Goal: Transaction & Acquisition: Download file/media

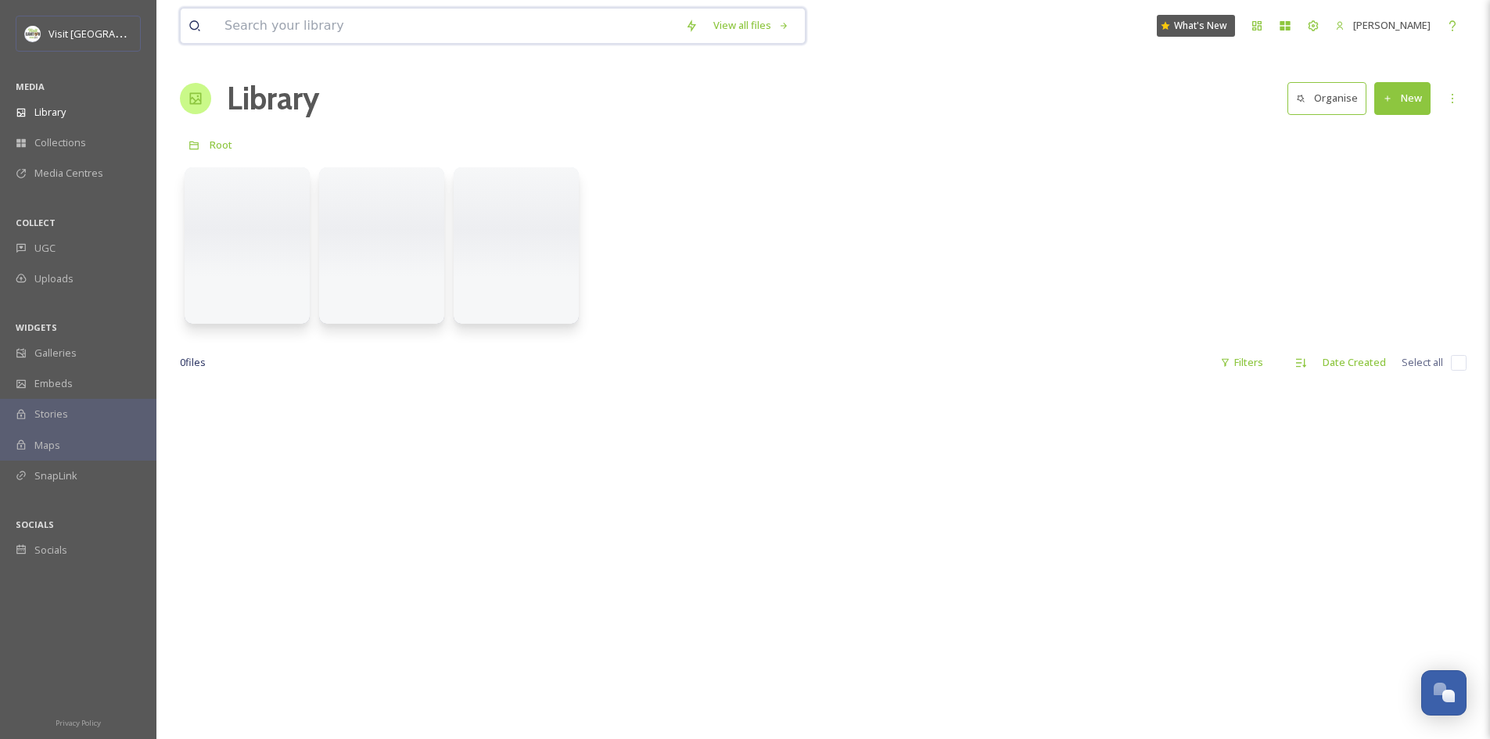
click at [328, 26] on input at bounding box center [447, 26] width 461 height 34
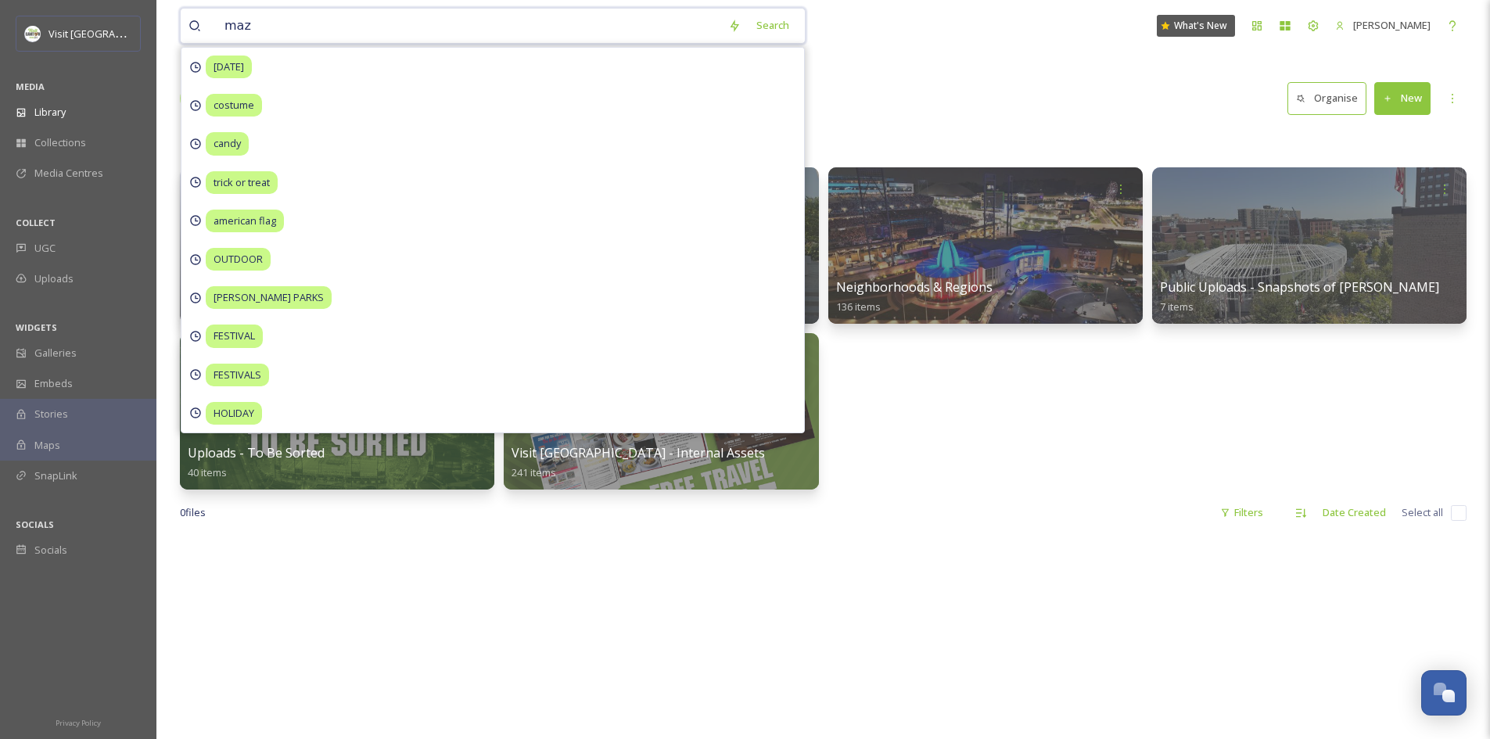
type input "maze"
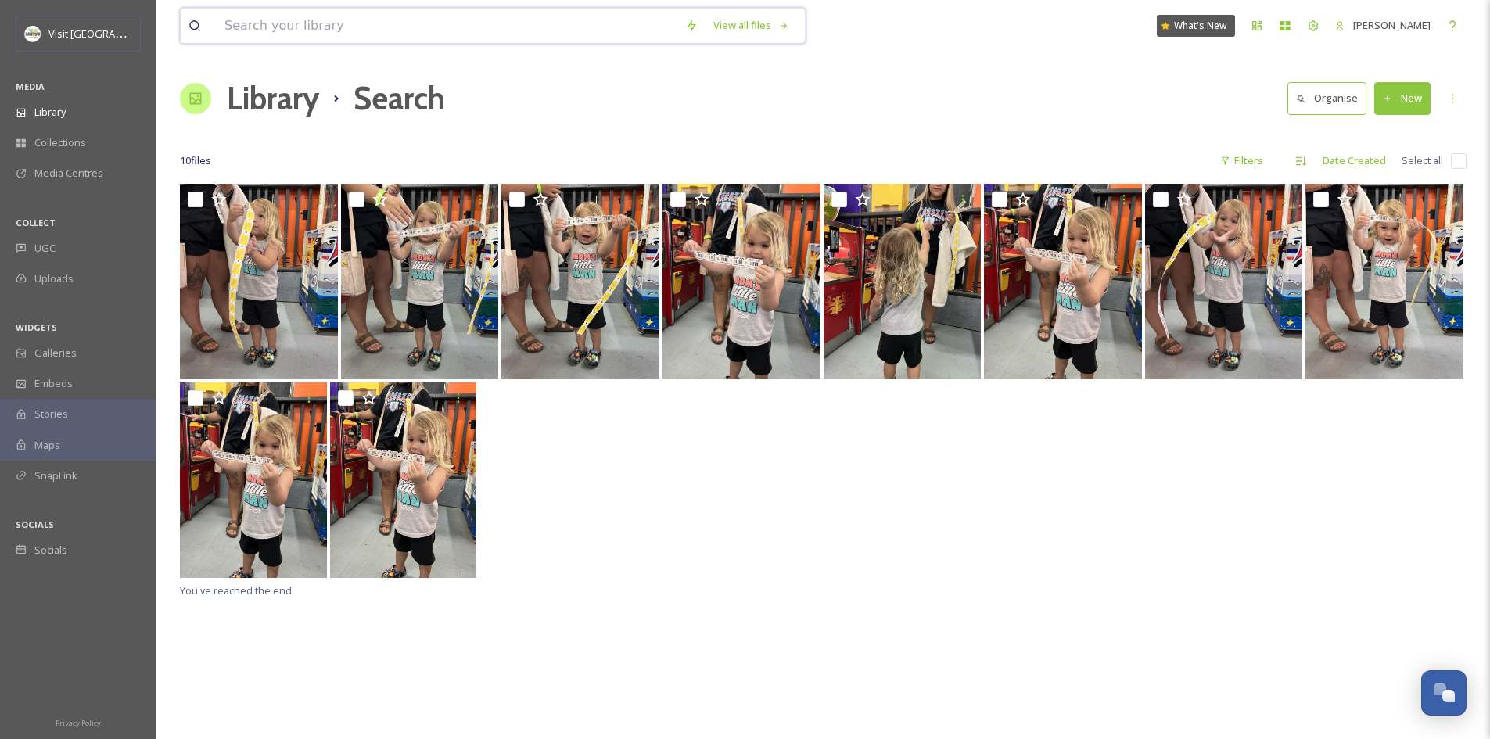
click at [502, 34] on input at bounding box center [447, 26] width 461 height 34
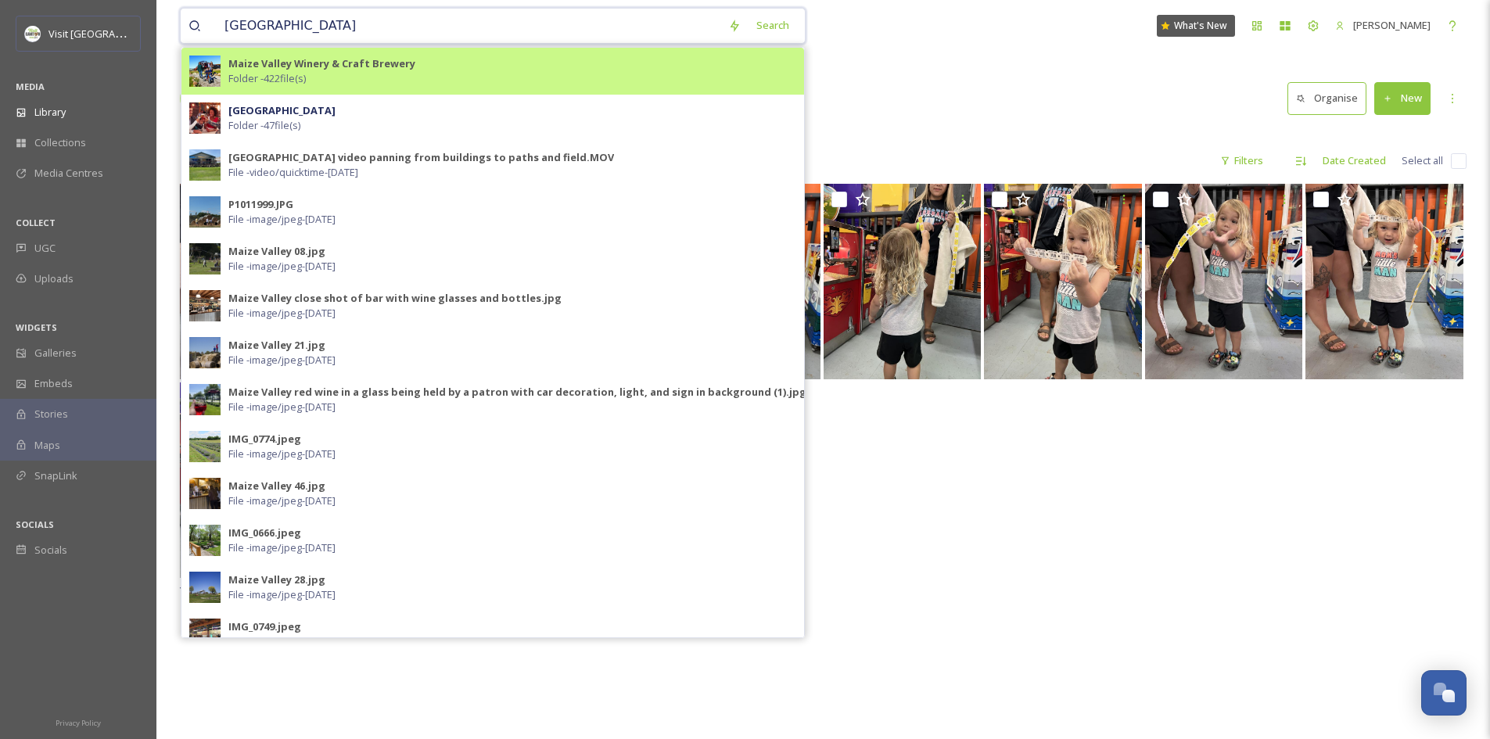
type input "[GEOGRAPHIC_DATA]"
click at [381, 74] on div "Maize Valley Winery & Craft Brewery Folder - 422 file(s)" at bounding box center [512, 71] width 568 height 30
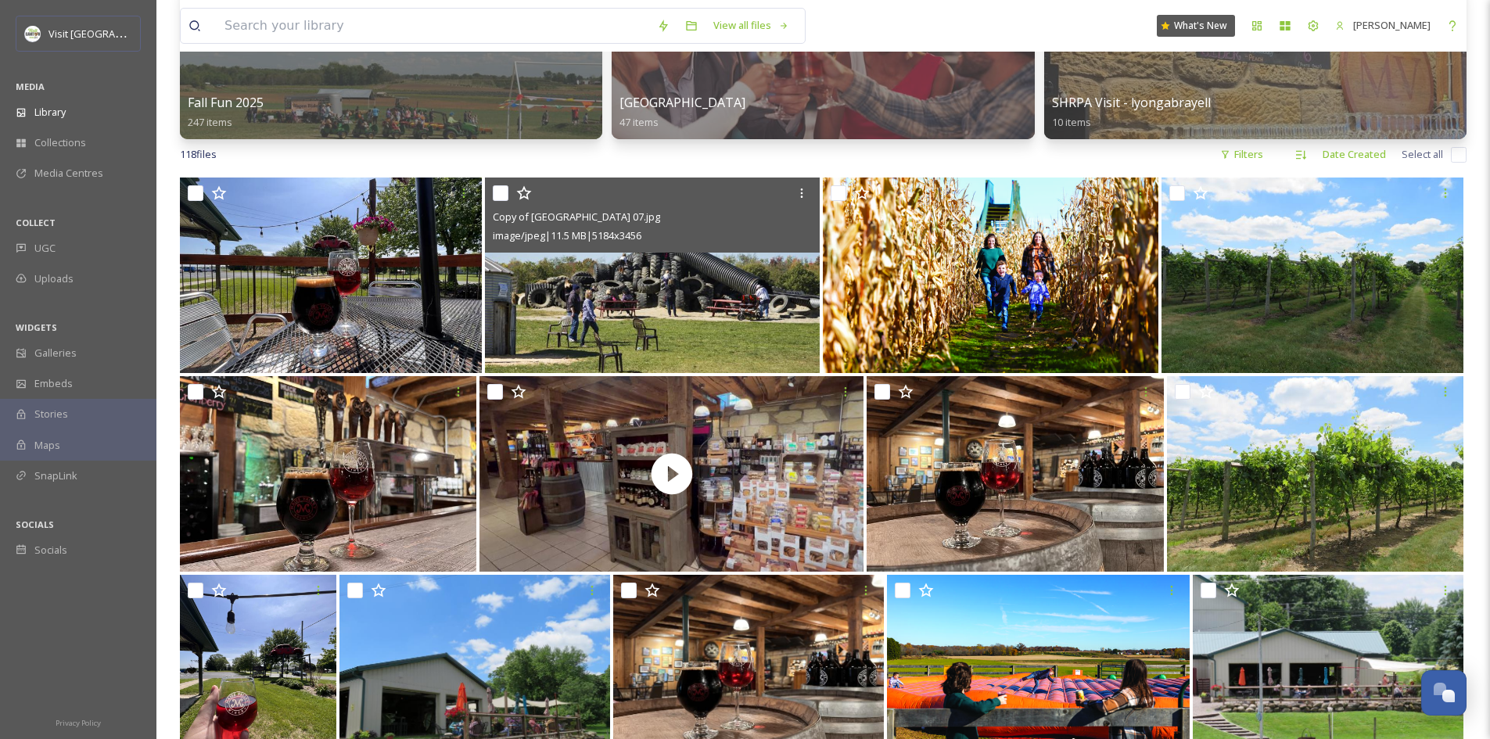
scroll to position [181, 0]
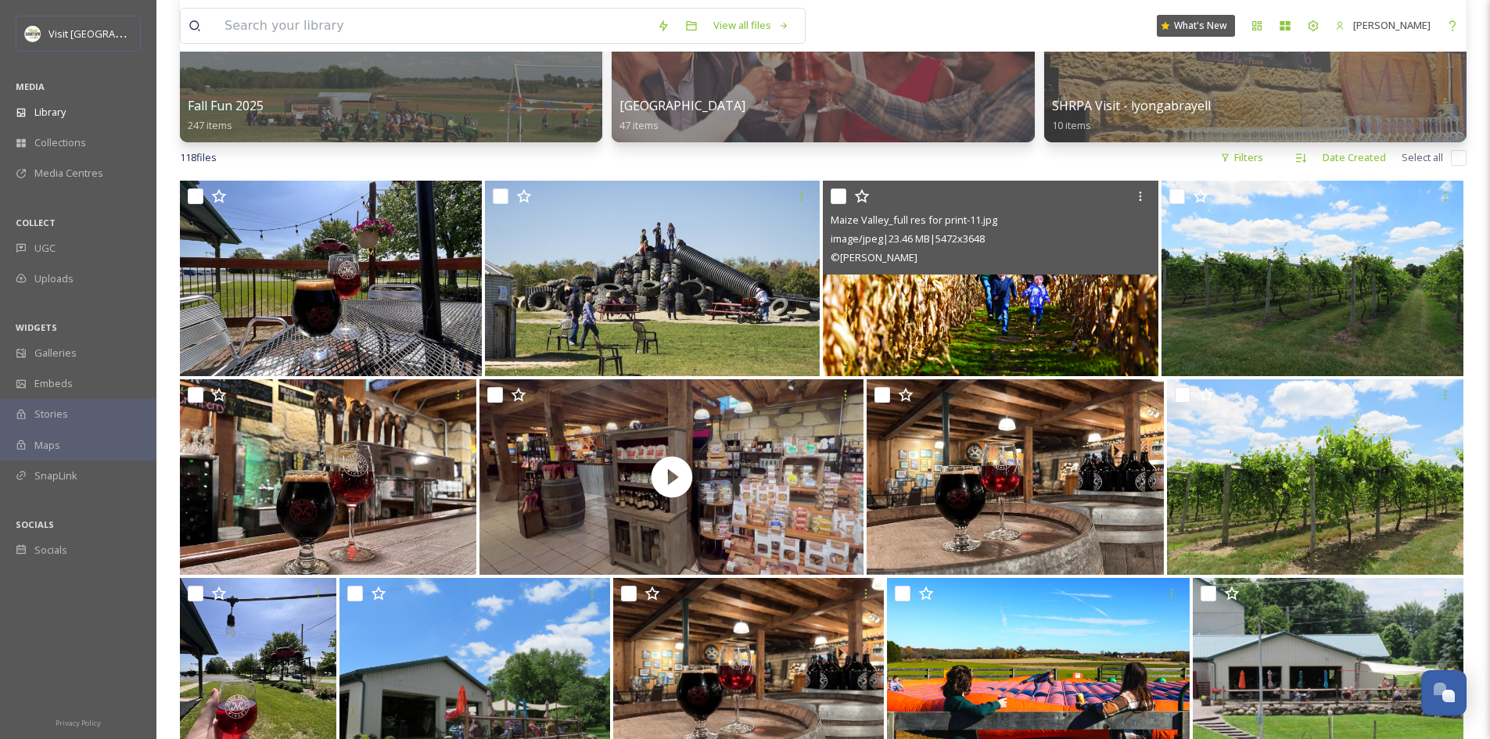
click at [941, 318] on img at bounding box center [990, 278] width 335 height 195
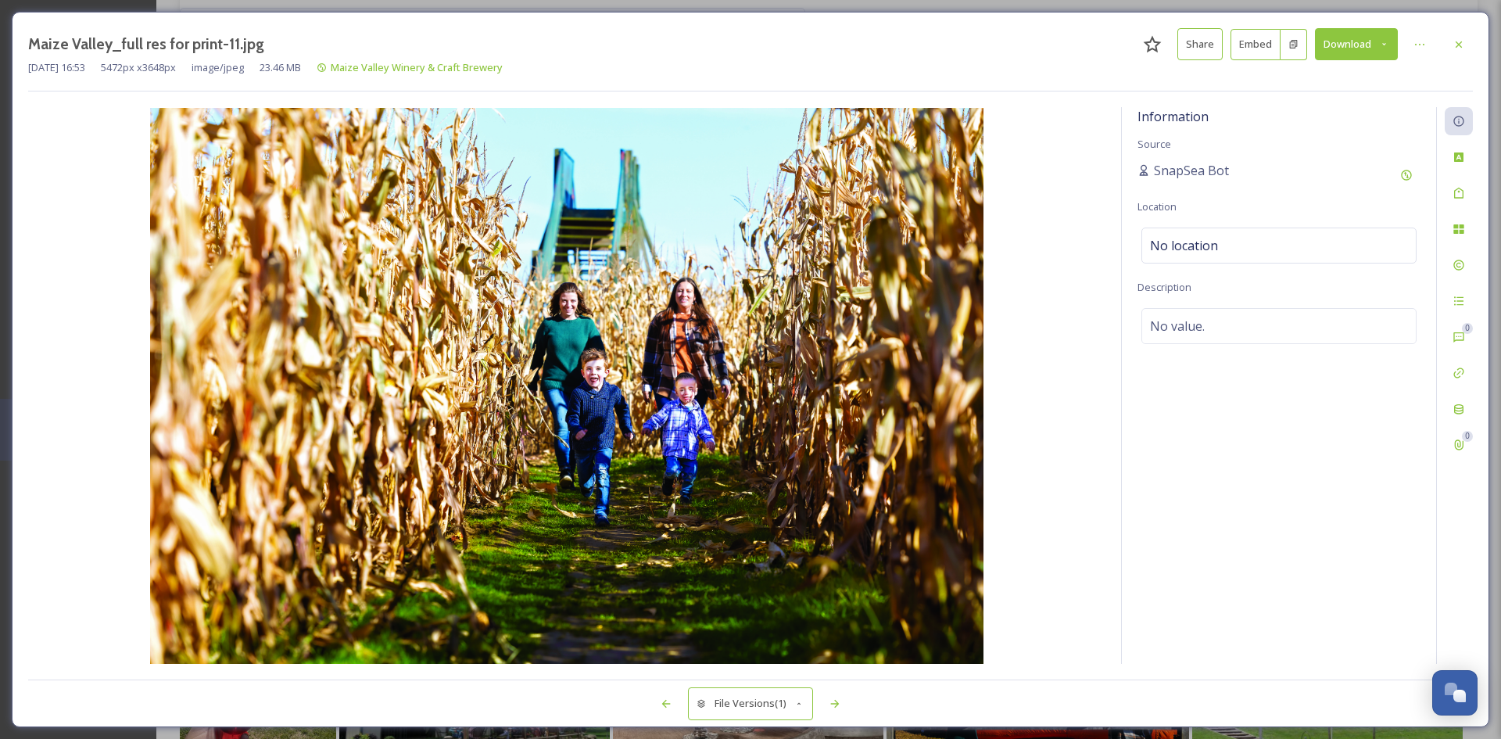
click at [1342, 50] on button "Download" at bounding box center [1356, 44] width 83 height 32
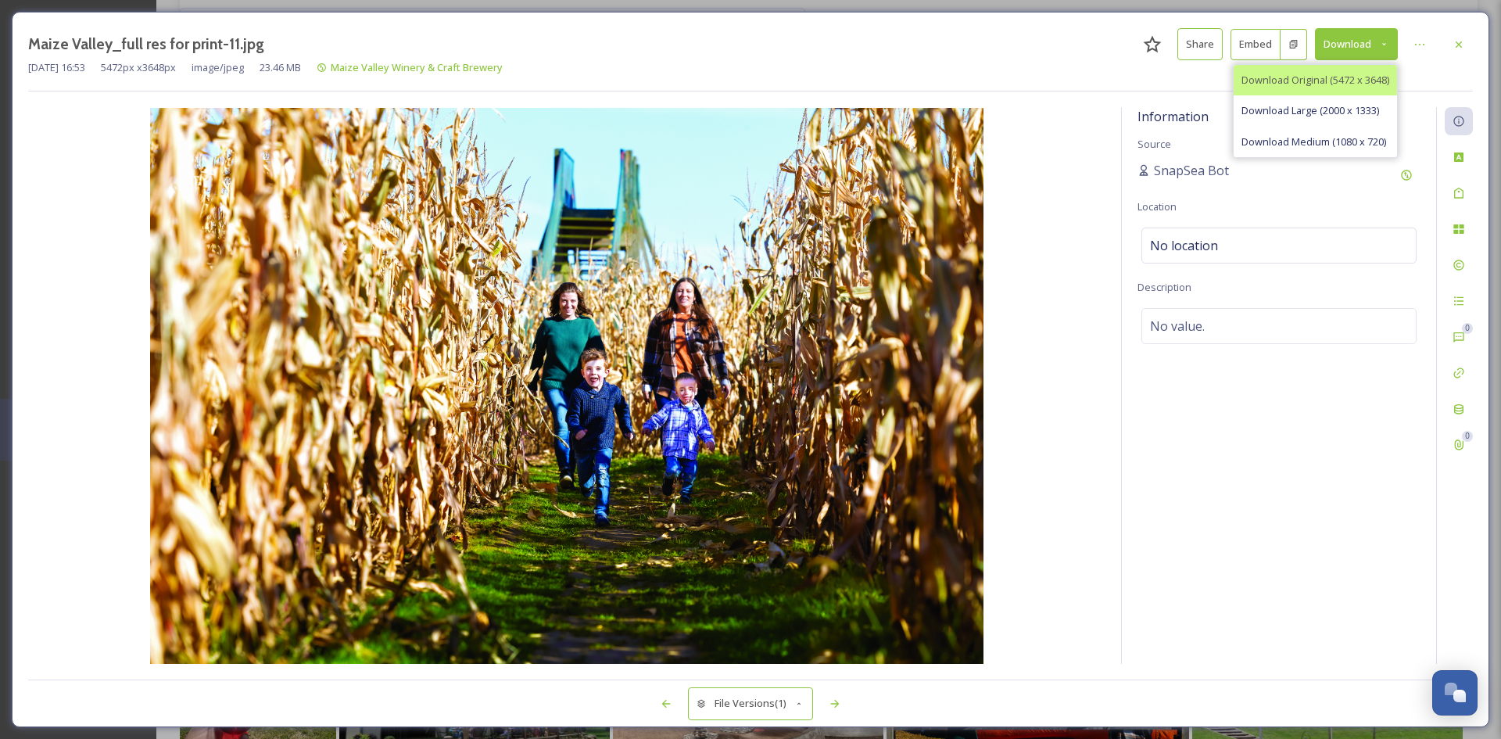
click at [1322, 81] on span "Download Original (5472 x 3648)" at bounding box center [1316, 80] width 148 height 15
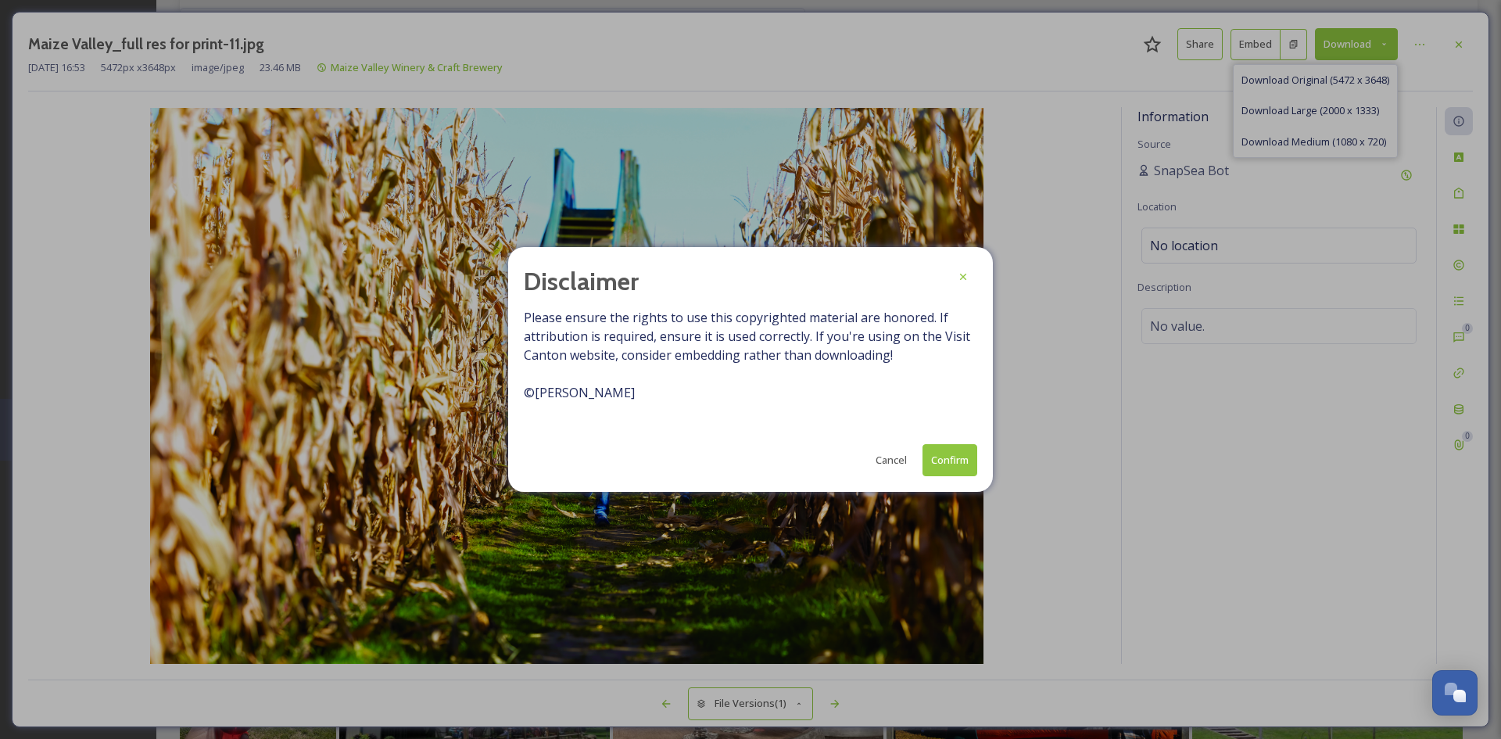
click at [959, 462] on button "Confirm" at bounding box center [950, 460] width 55 height 32
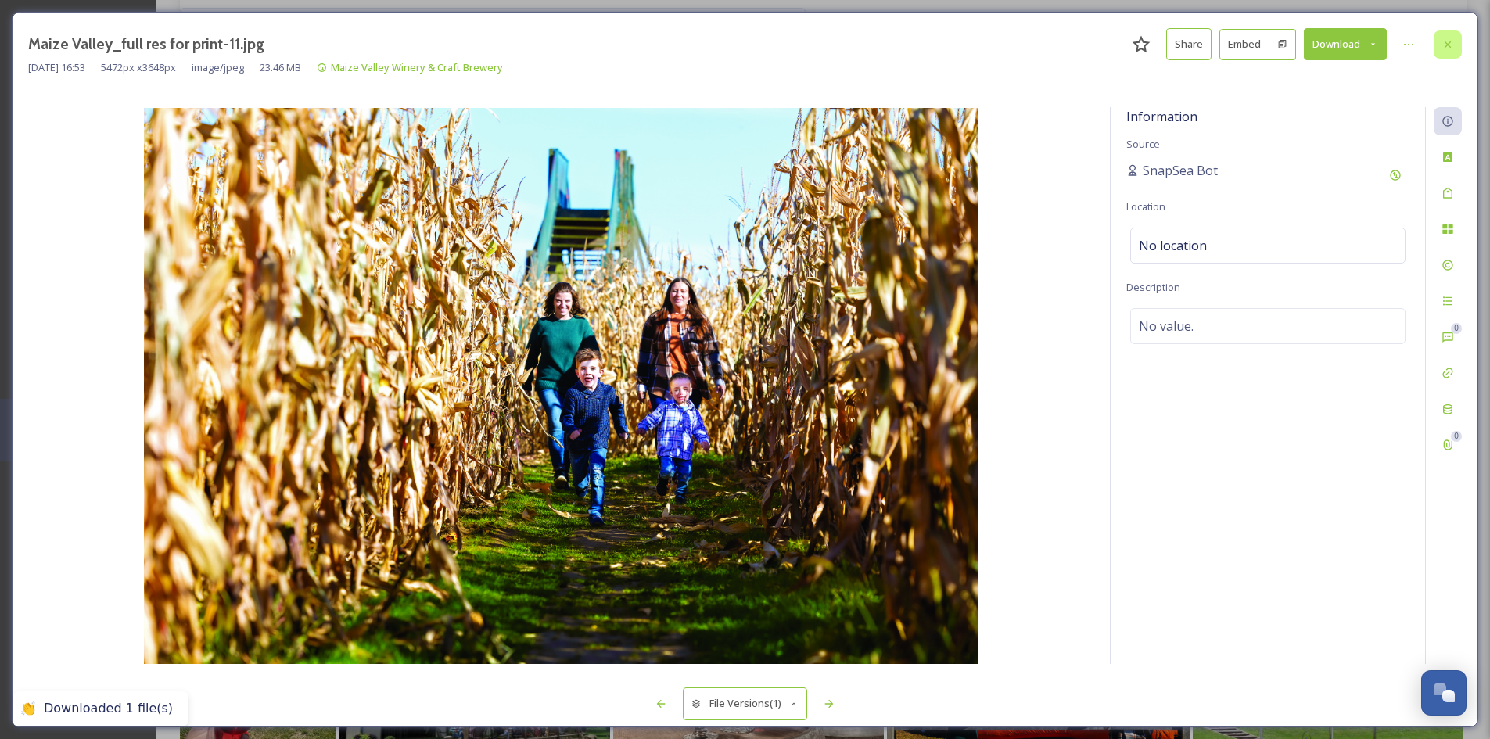
click at [1444, 45] on icon at bounding box center [1447, 44] width 13 height 13
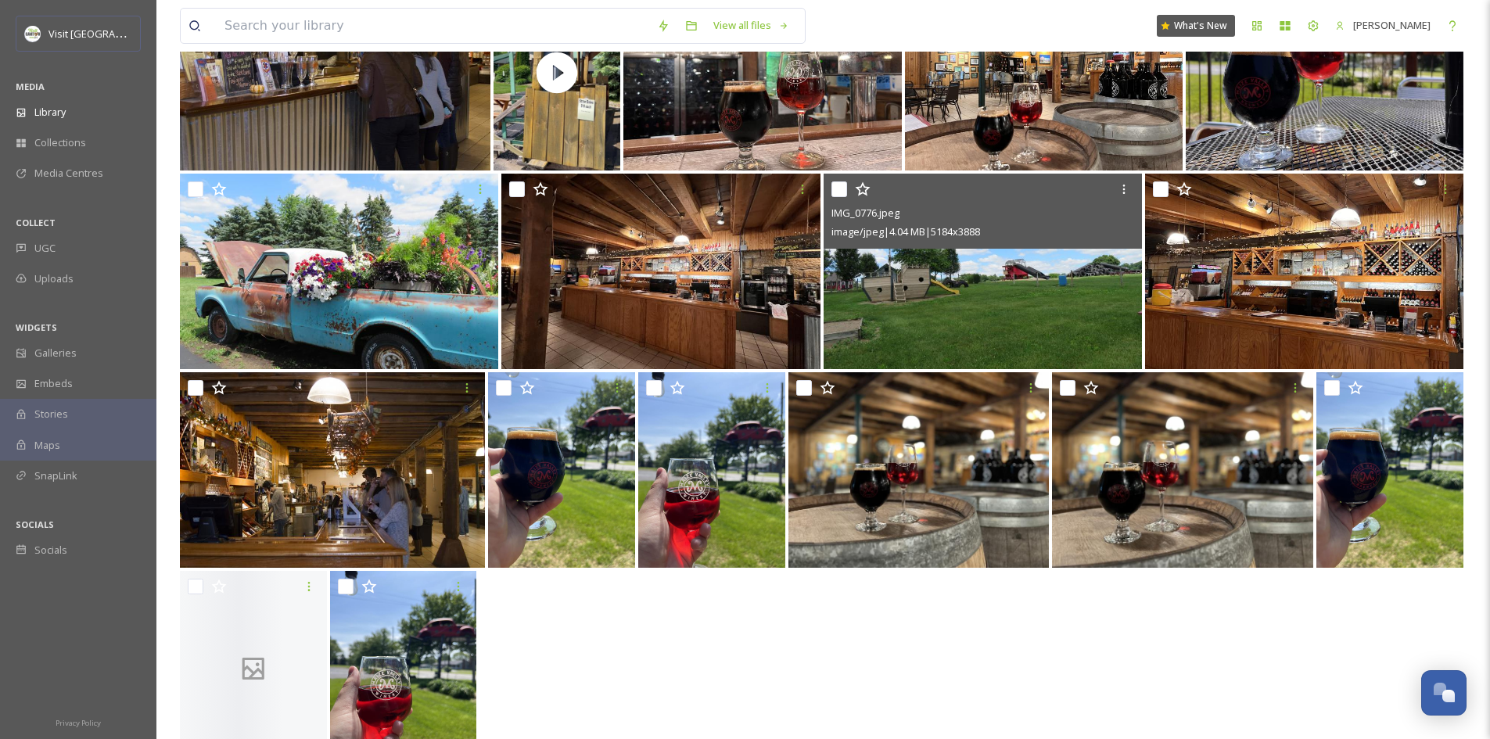
scroll to position [4806, 0]
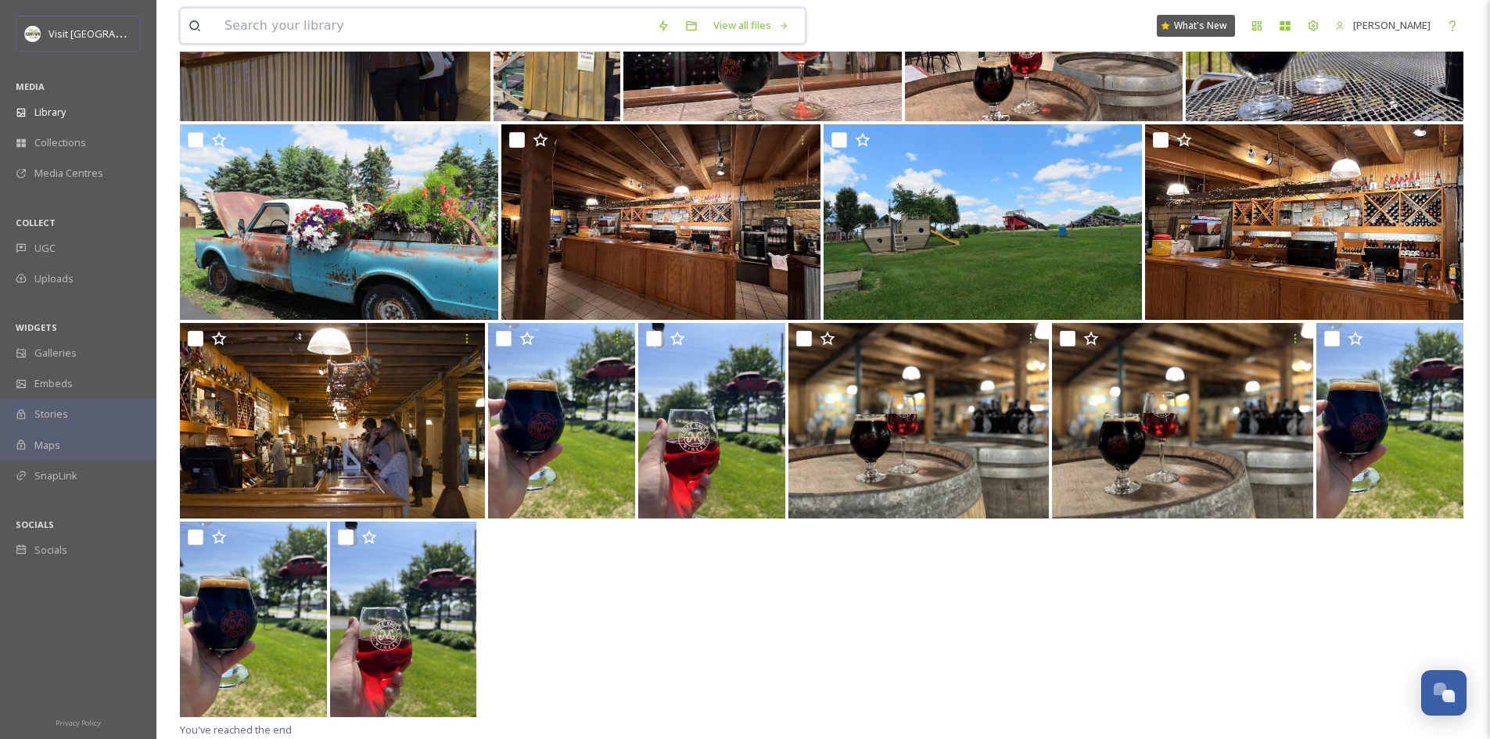
click at [355, 34] on input at bounding box center [433, 26] width 432 height 34
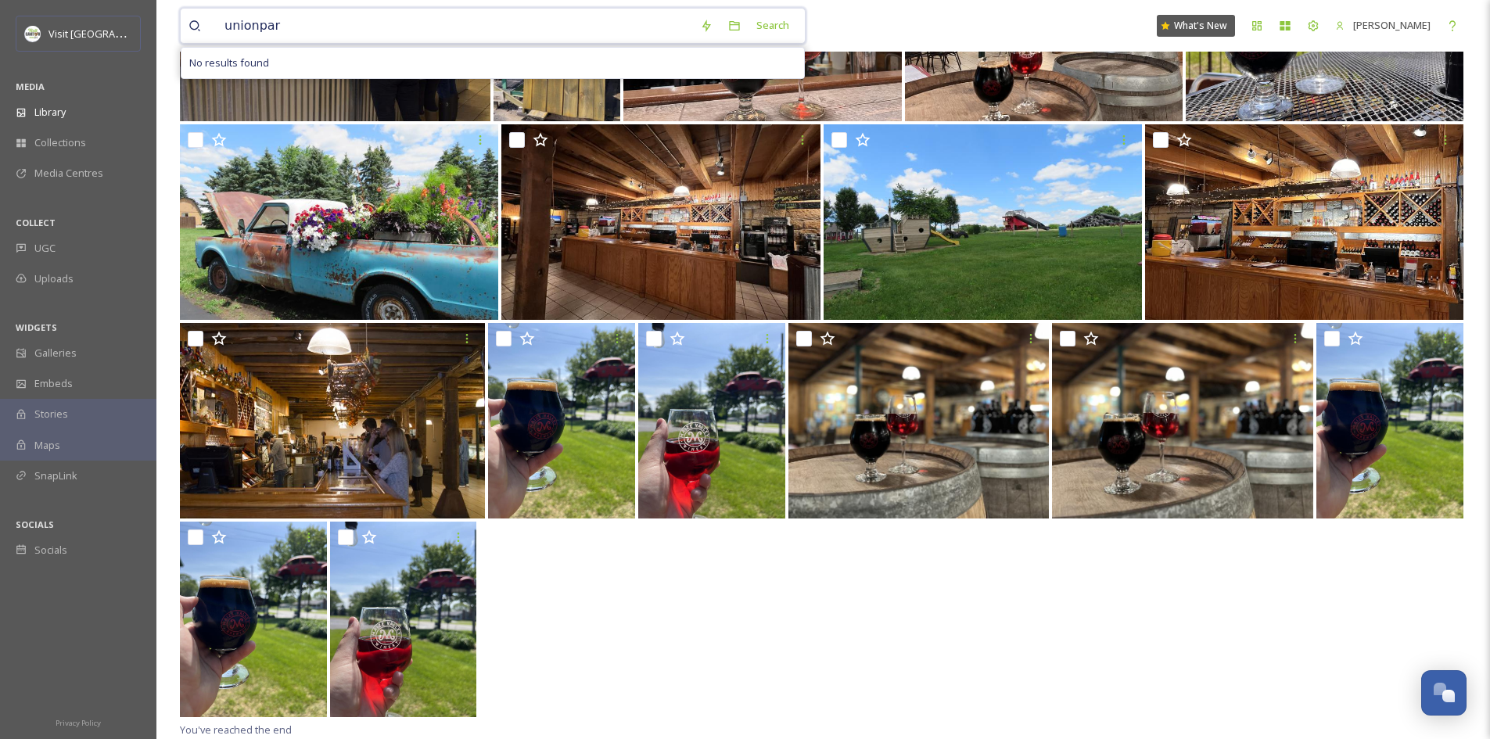
type input "unionpark"
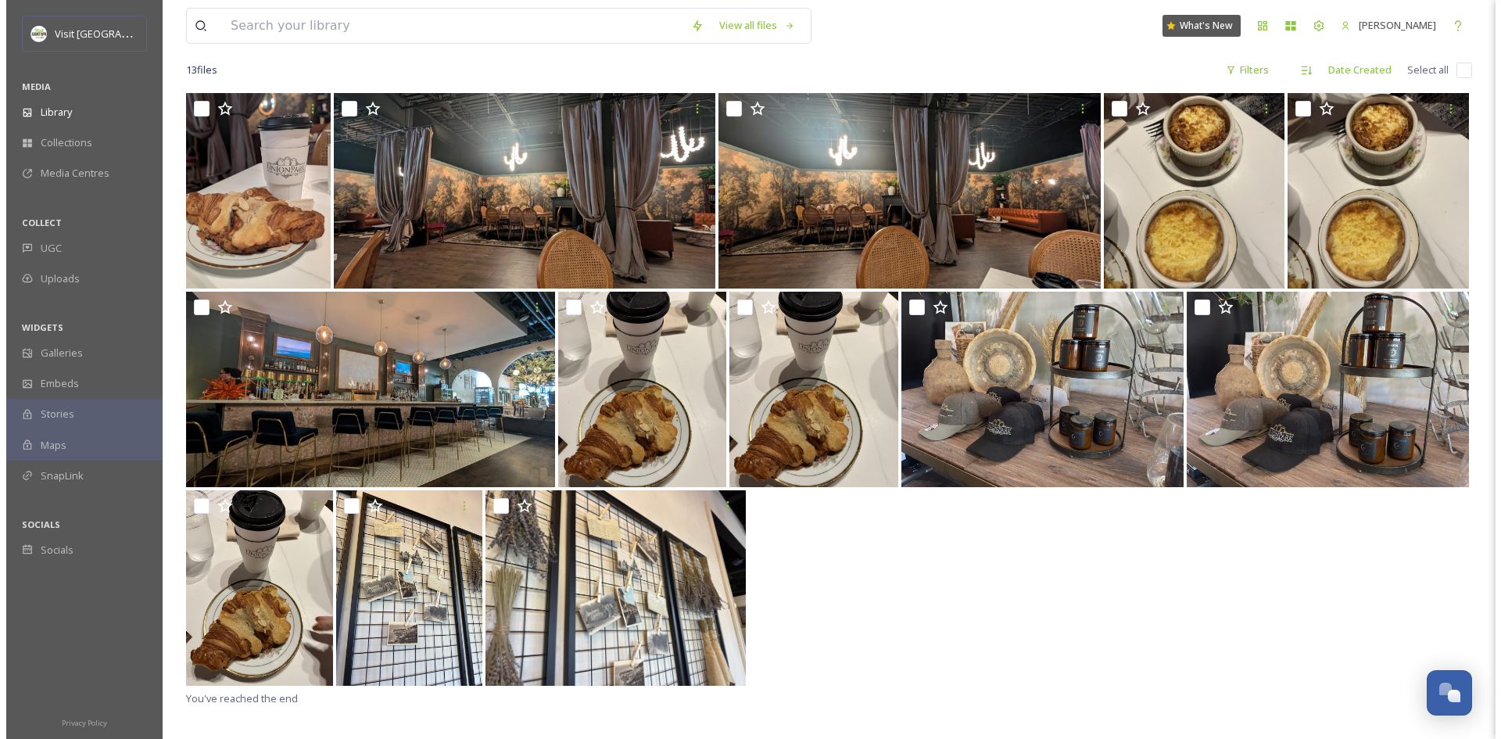
scroll to position [98, 0]
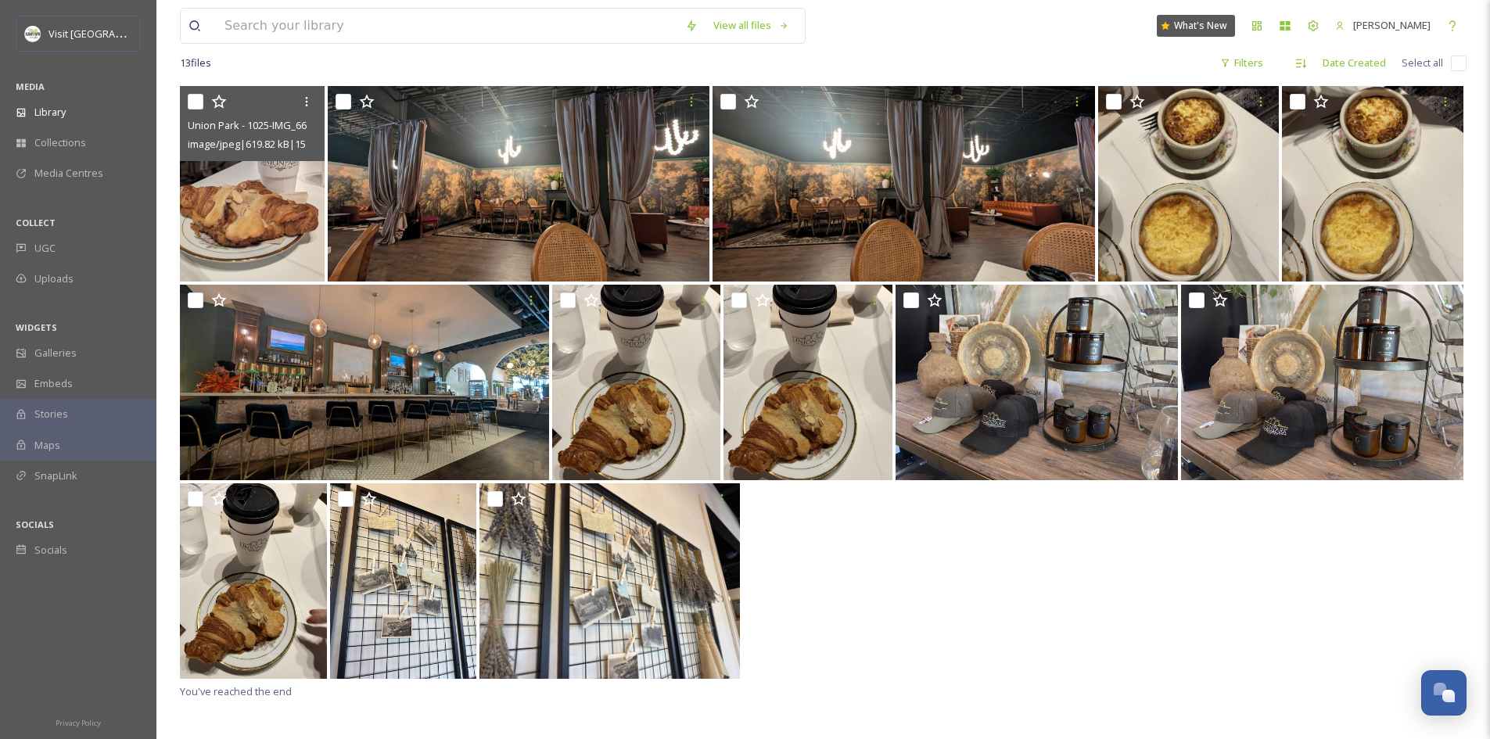
click at [278, 203] on img at bounding box center [252, 183] width 145 height 195
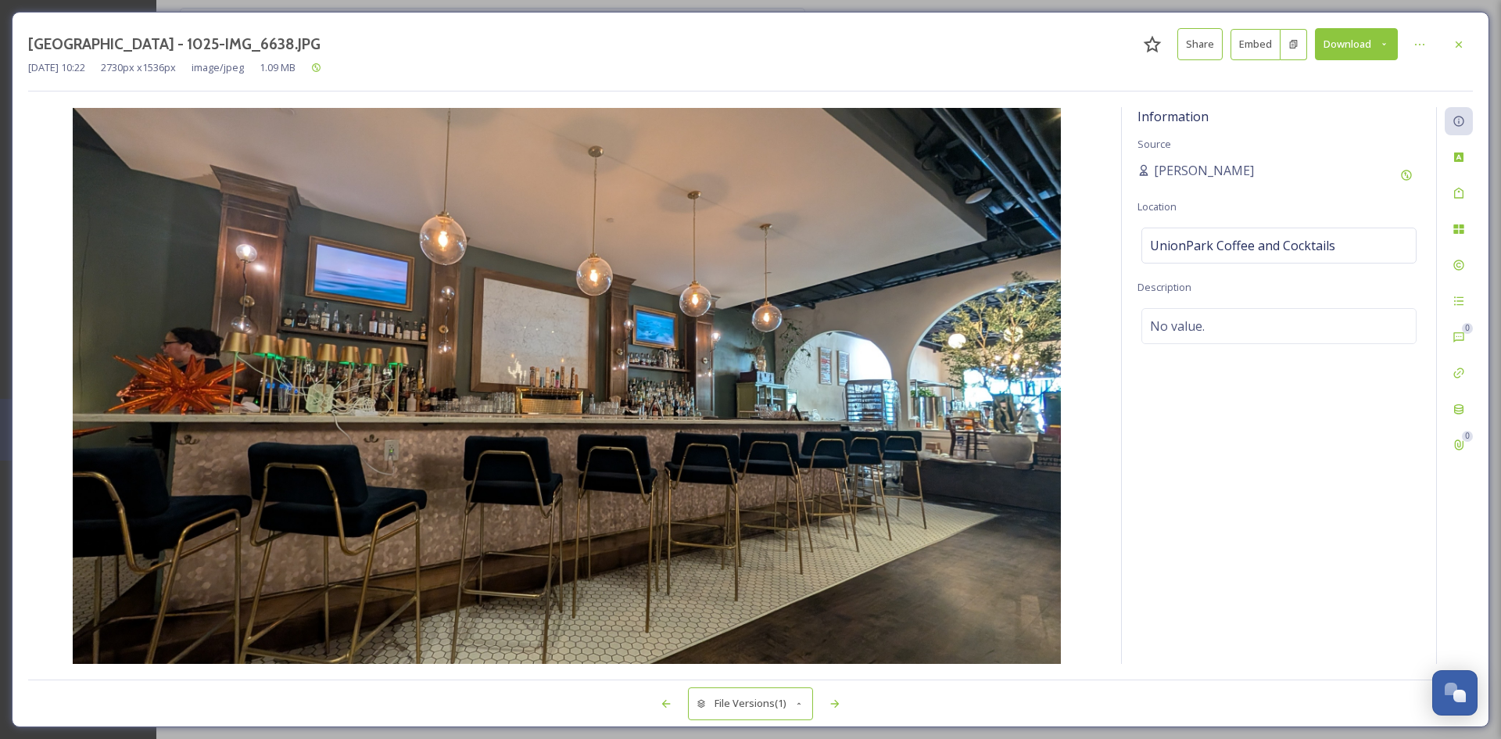
click at [1365, 41] on button "Download" at bounding box center [1356, 44] width 83 height 32
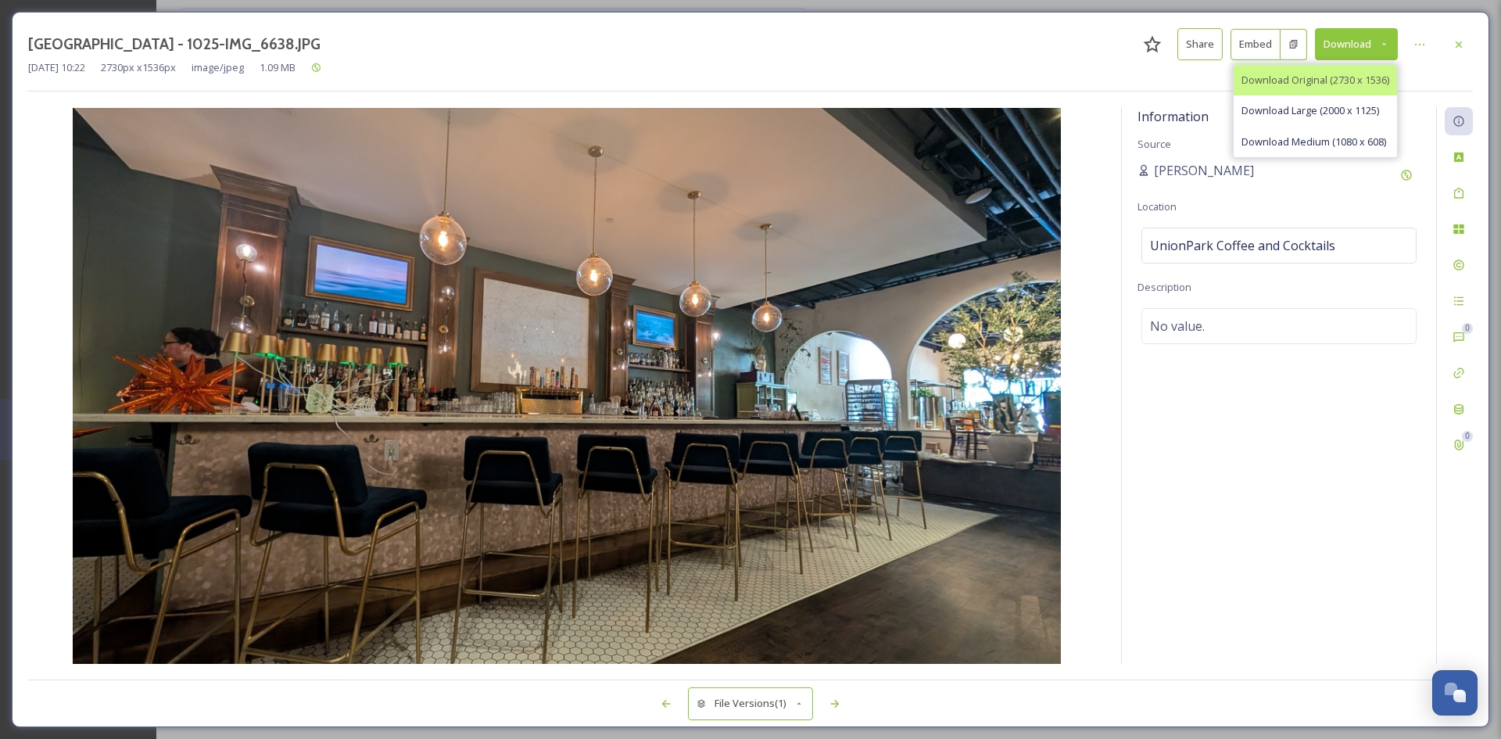
click at [1333, 85] on span "Download Original (2730 x 1536)" at bounding box center [1316, 80] width 148 height 15
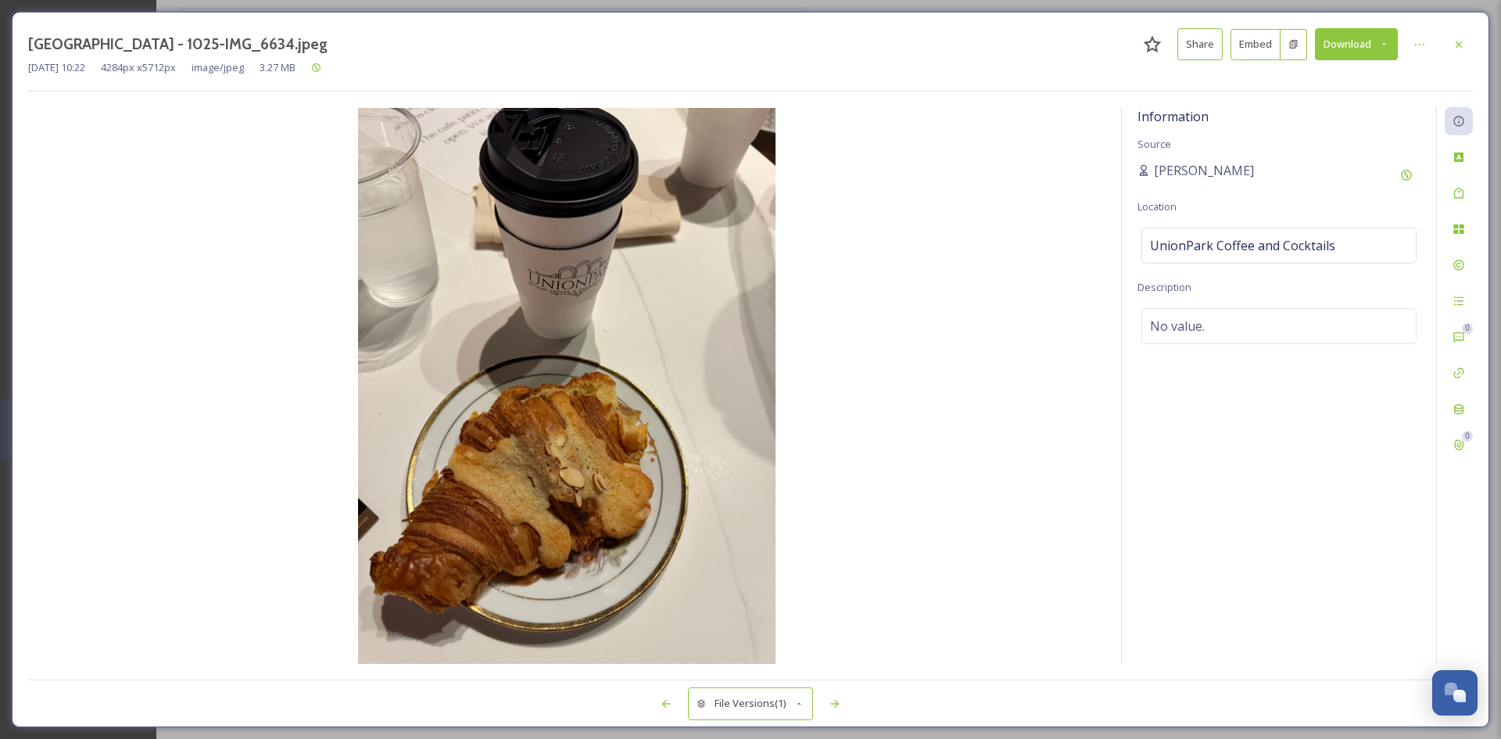
click at [1071, 199] on img at bounding box center [567, 386] width 1078 height 556
click at [1340, 43] on button "Download" at bounding box center [1356, 44] width 83 height 32
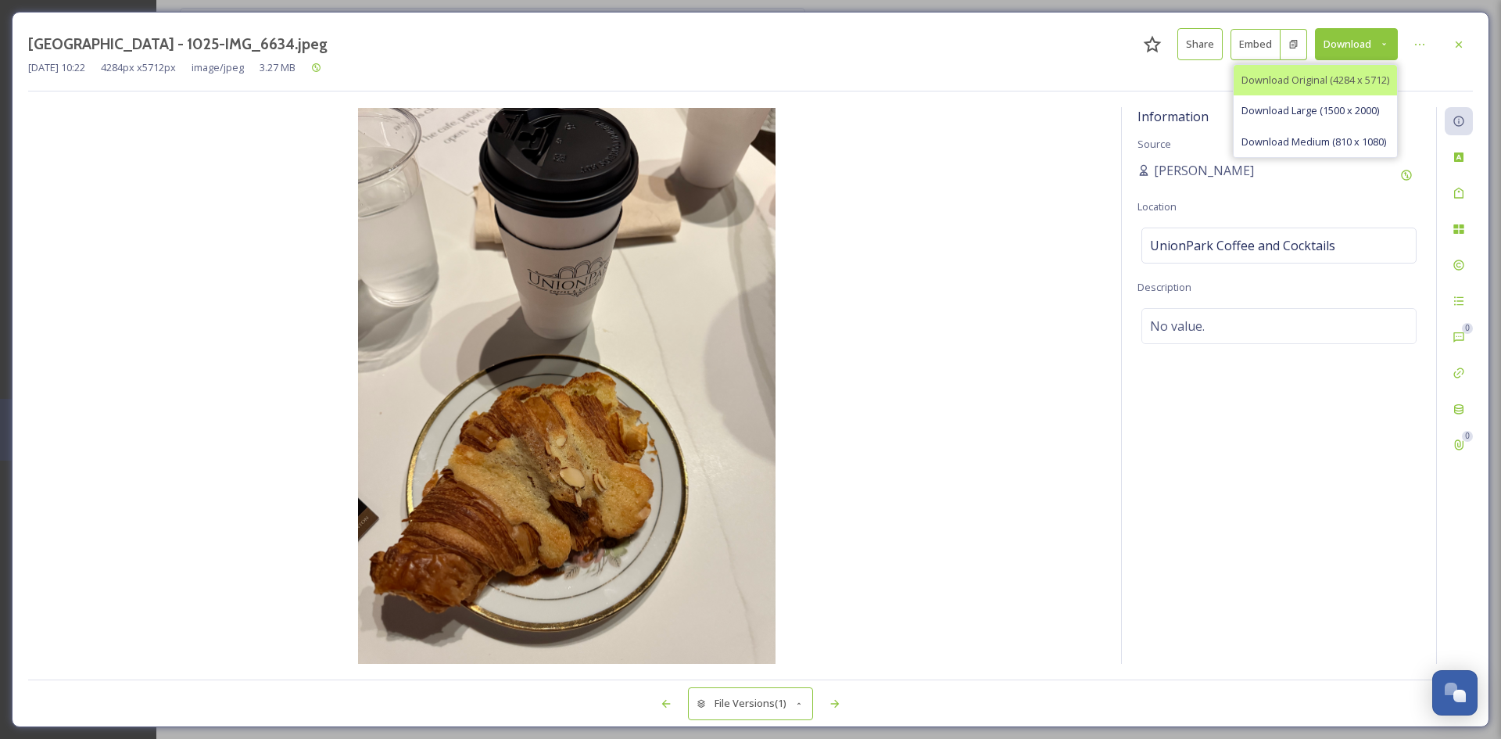
click at [1310, 87] on span "Download Original (4284 x 5712)" at bounding box center [1316, 80] width 148 height 15
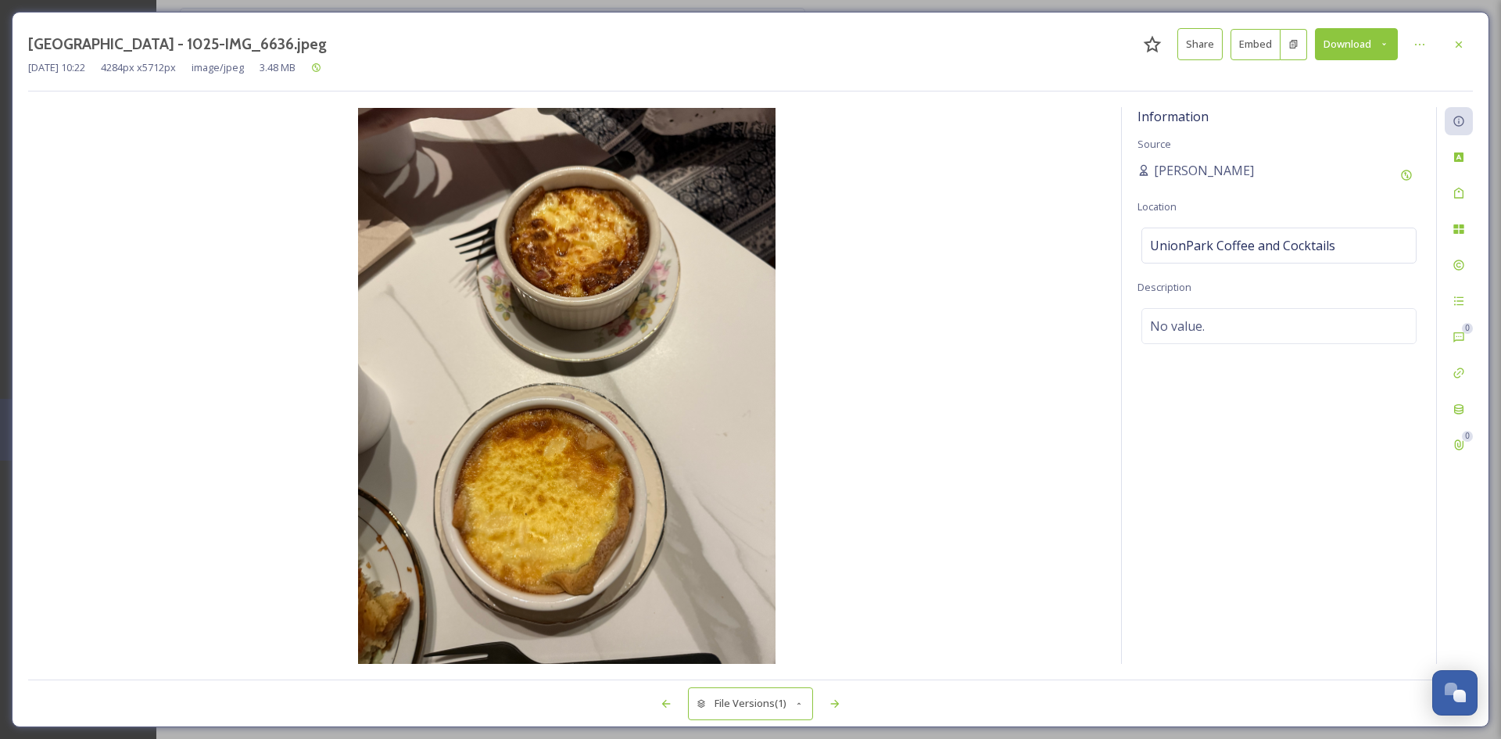
click at [1383, 48] on icon at bounding box center [1384, 44] width 10 height 10
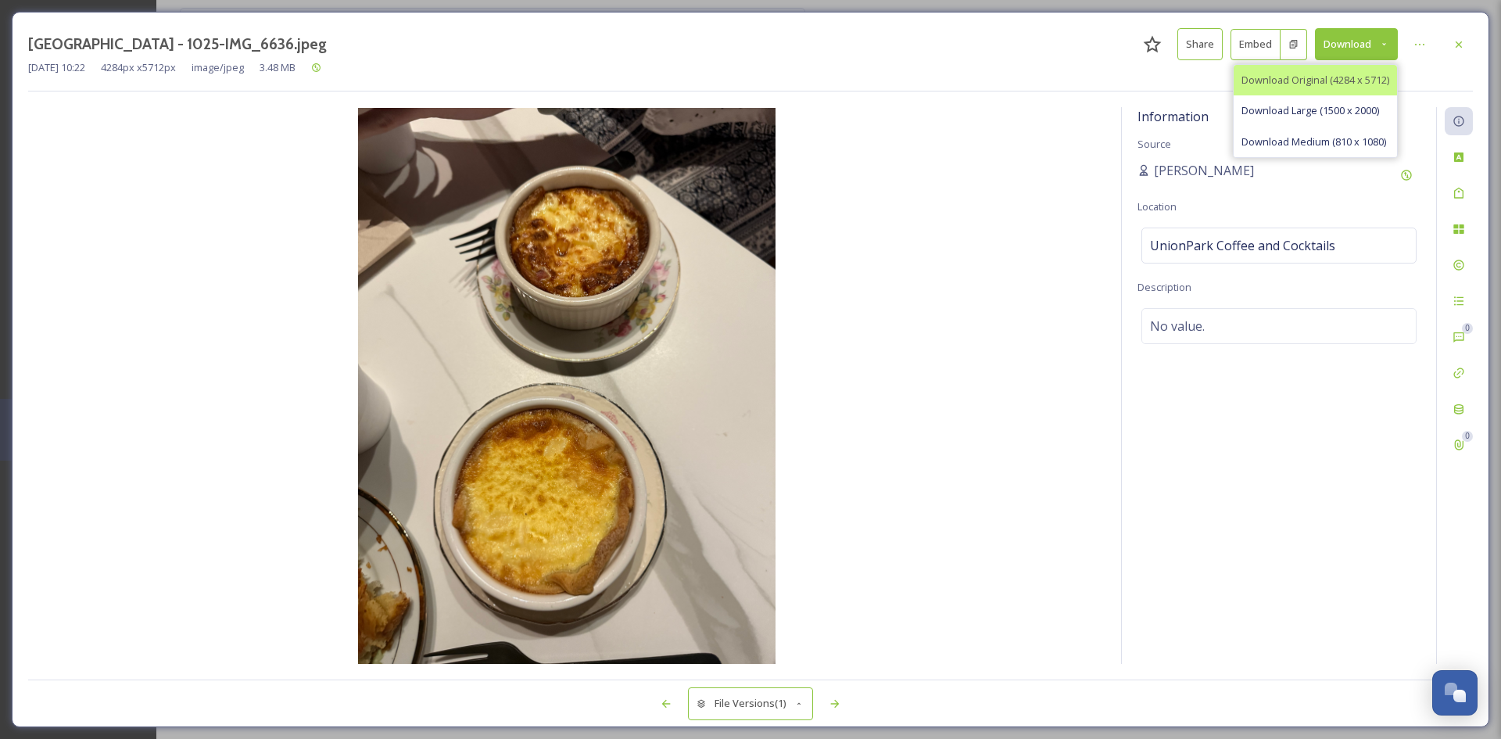
click at [1322, 84] on span "Download Original (4284 x 5712)" at bounding box center [1316, 80] width 148 height 15
